Goal: Information Seeking & Learning: Learn about a topic

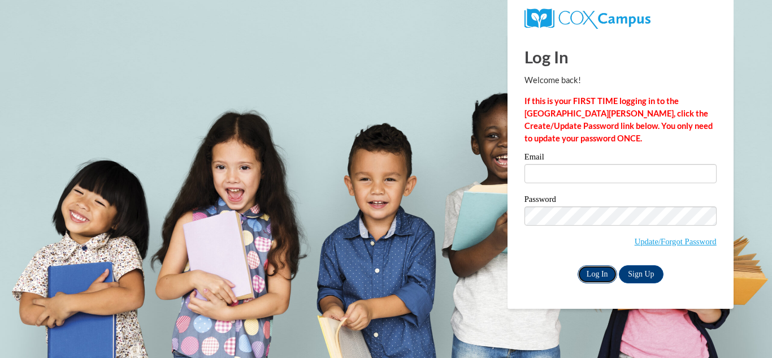
click at [603, 271] on input "Log In" at bounding box center [598, 274] width 40 height 18
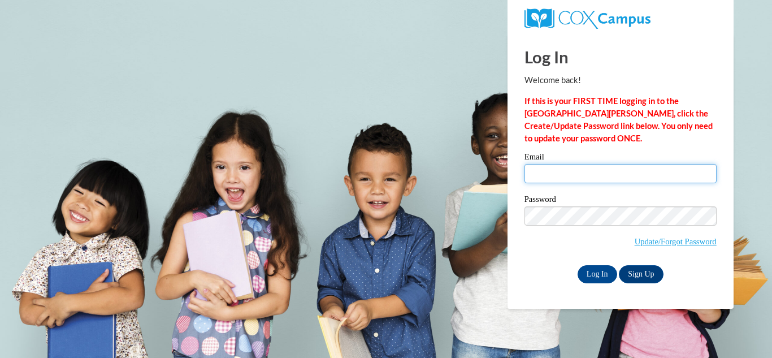
click at [558, 172] on input "Email" at bounding box center [621, 173] width 192 height 19
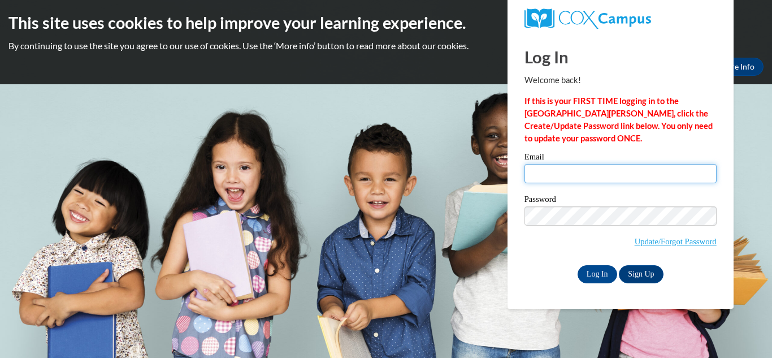
type input "carlaejames@hotmail.com"
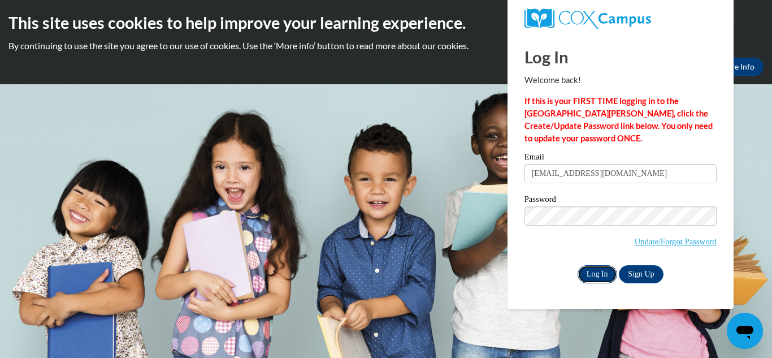
click at [601, 275] on input "Log In" at bounding box center [598, 274] width 40 height 18
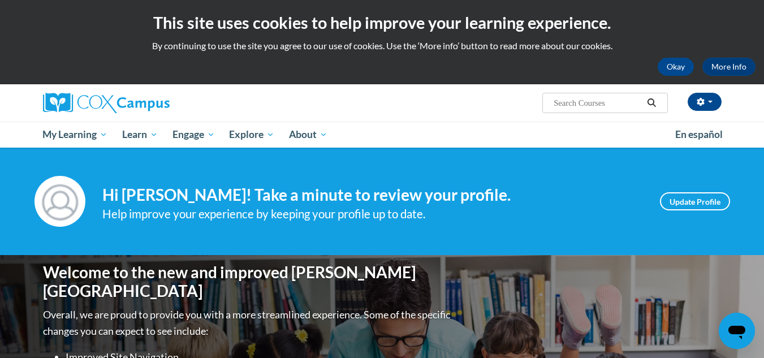
click at [584, 103] on input "Search..." at bounding box center [597, 103] width 90 height 14
click at [652, 104] on icon "Search" at bounding box center [651, 102] width 8 height 8
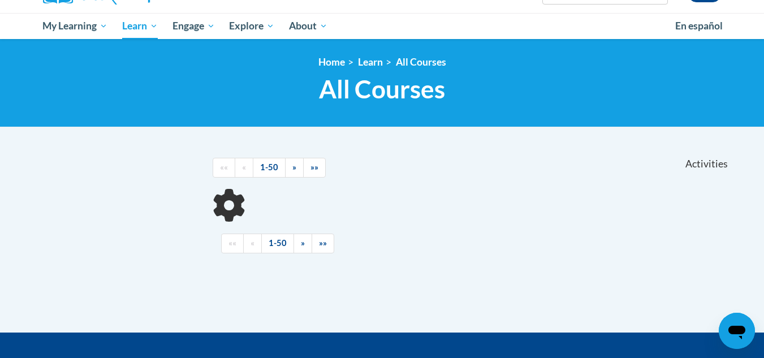
scroll to position [113, 0]
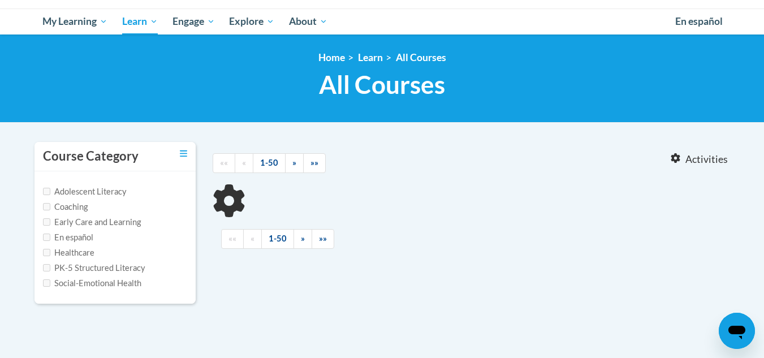
click at [107, 223] on label "Early Care and Learning" at bounding box center [92, 222] width 98 height 12
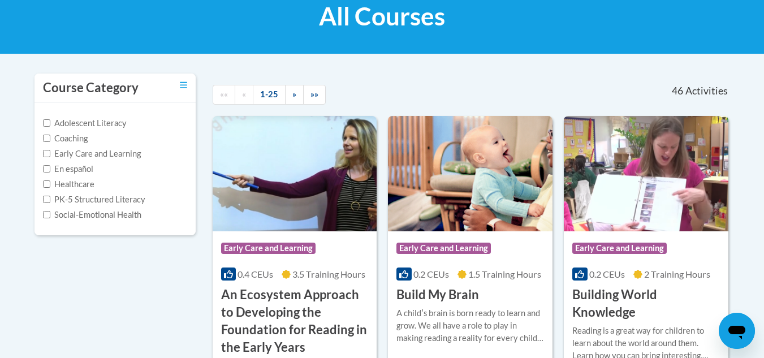
scroll to position [0, 0]
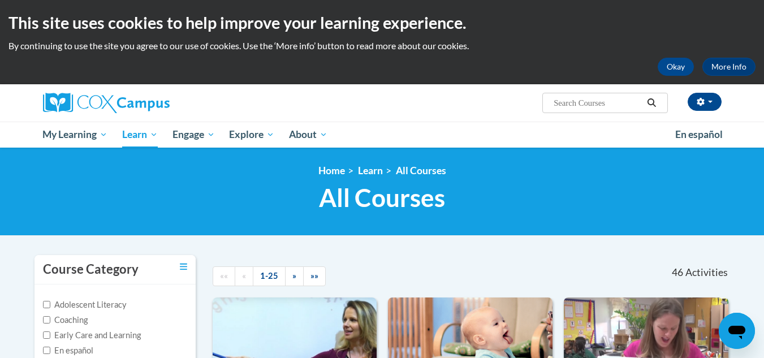
click at [568, 102] on input "Search..." at bounding box center [597, 103] width 90 height 14
type input "power"
click at [652, 106] on icon "Search" at bounding box center [651, 102] width 10 height 8
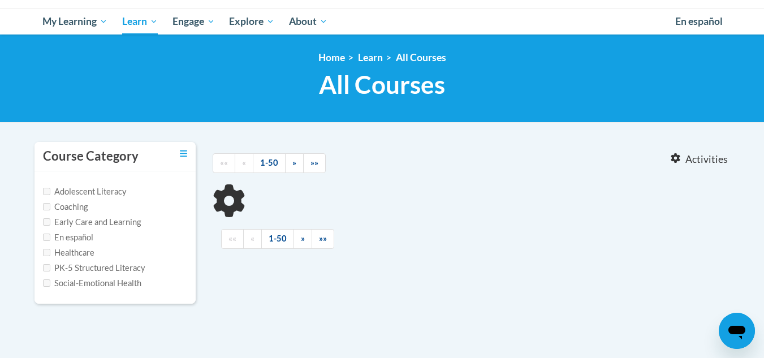
type input "power"
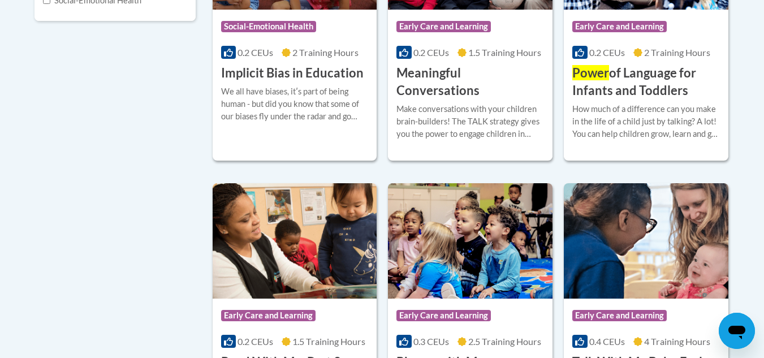
scroll to position [339, 0]
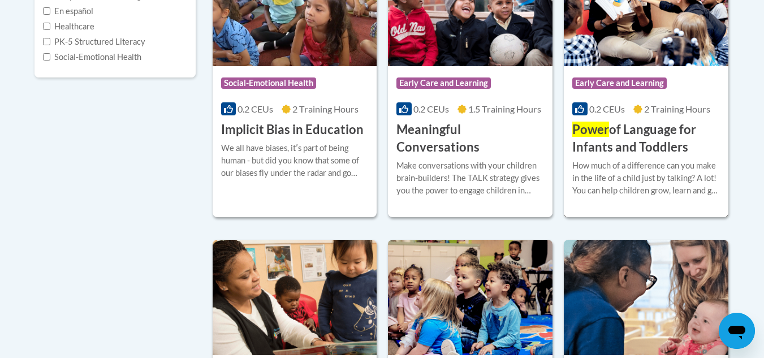
click at [616, 131] on h3 "Power of Language for Infants and Toddlers" at bounding box center [646, 138] width 148 height 35
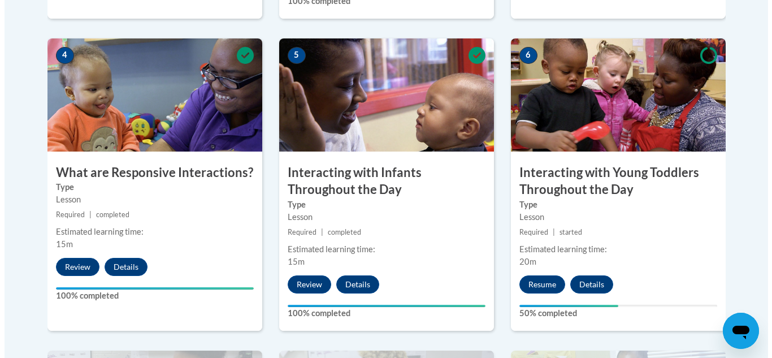
scroll to position [678, 0]
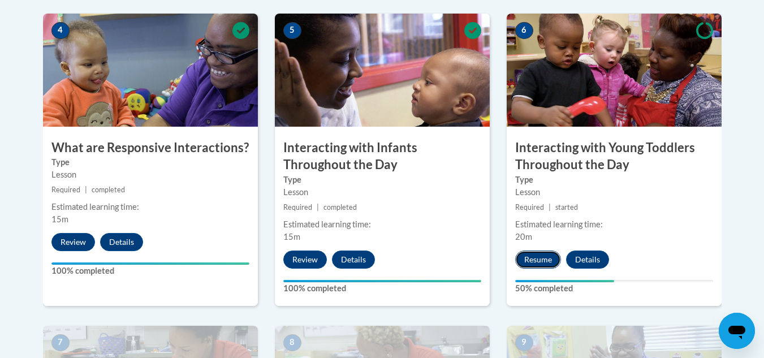
click at [547, 250] on button "Resume" at bounding box center [538, 259] width 46 height 18
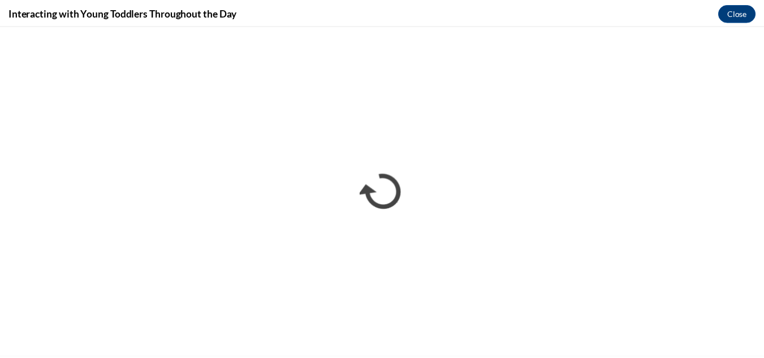
scroll to position [0, 0]
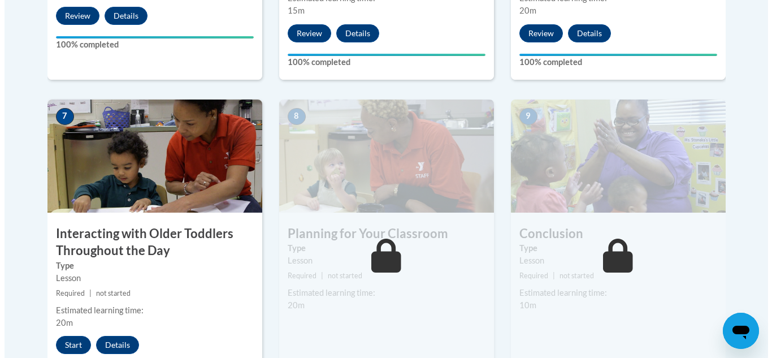
scroll to position [961, 0]
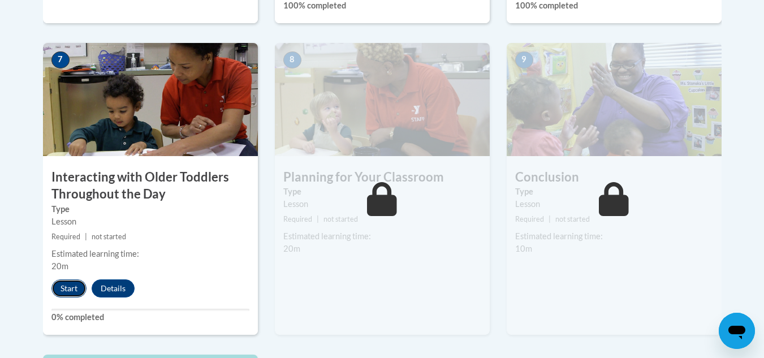
click at [66, 279] on button "Start" at bounding box center [68, 288] width 35 height 18
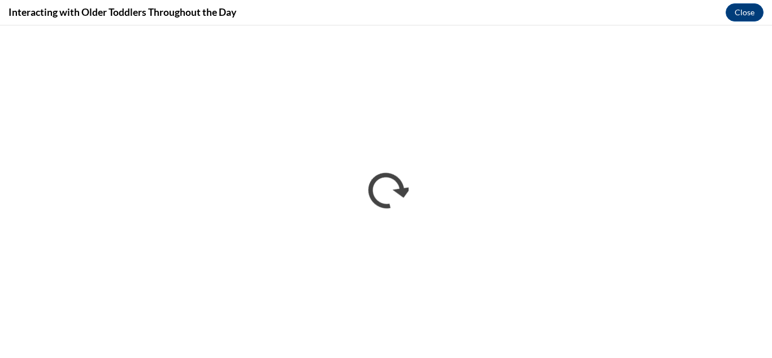
scroll to position [0, 0]
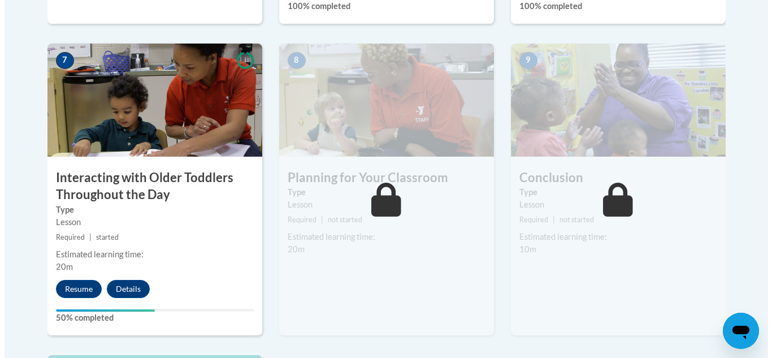
scroll to position [961, 0]
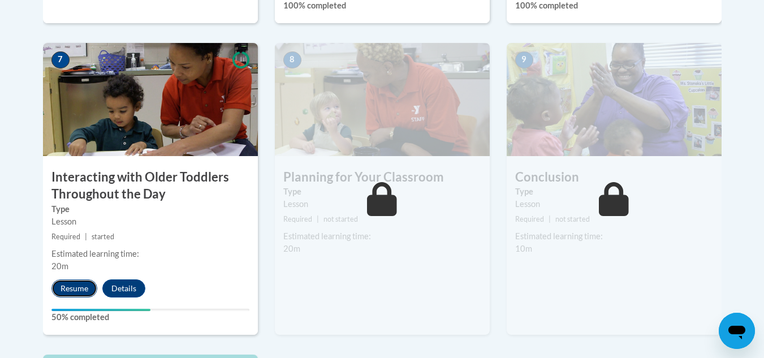
click at [74, 279] on button "Resume" at bounding box center [74, 288] width 46 height 18
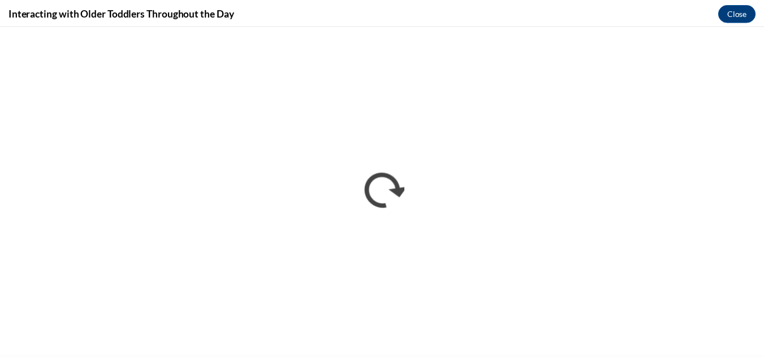
scroll to position [0, 0]
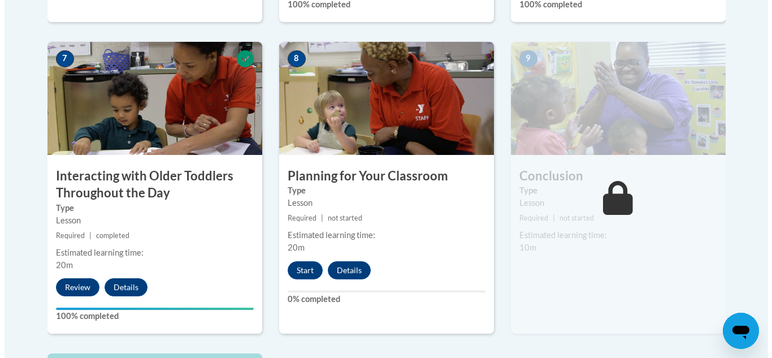
scroll to position [1017, 0]
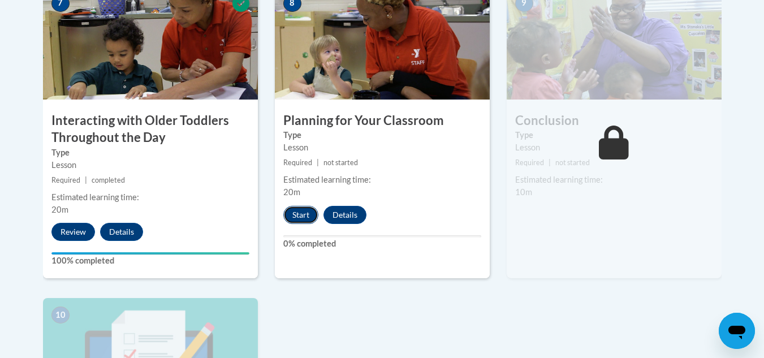
click at [305, 206] on button "Start" at bounding box center [300, 215] width 35 height 18
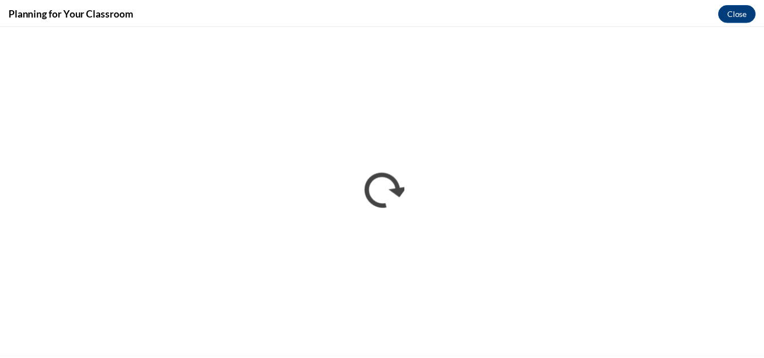
scroll to position [0, 0]
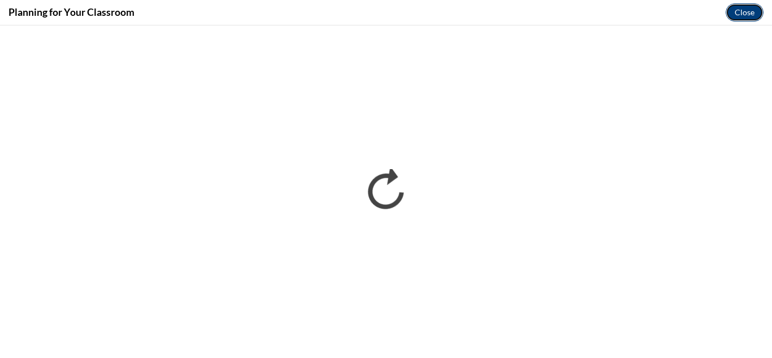
click at [744, 12] on button "Close" at bounding box center [745, 12] width 38 height 18
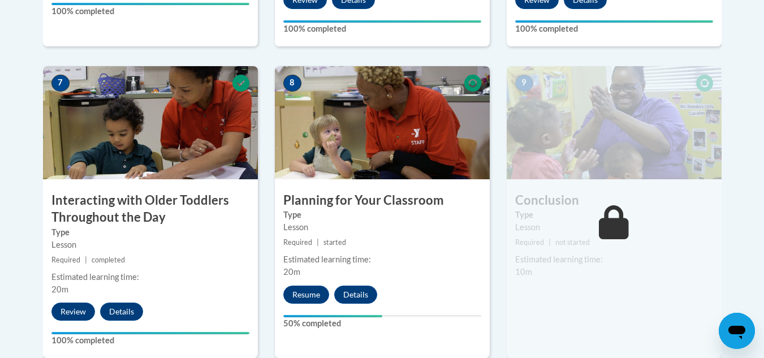
scroll to position [904, 0]
